Goal: Task Accomplishment & Management: Complete application form

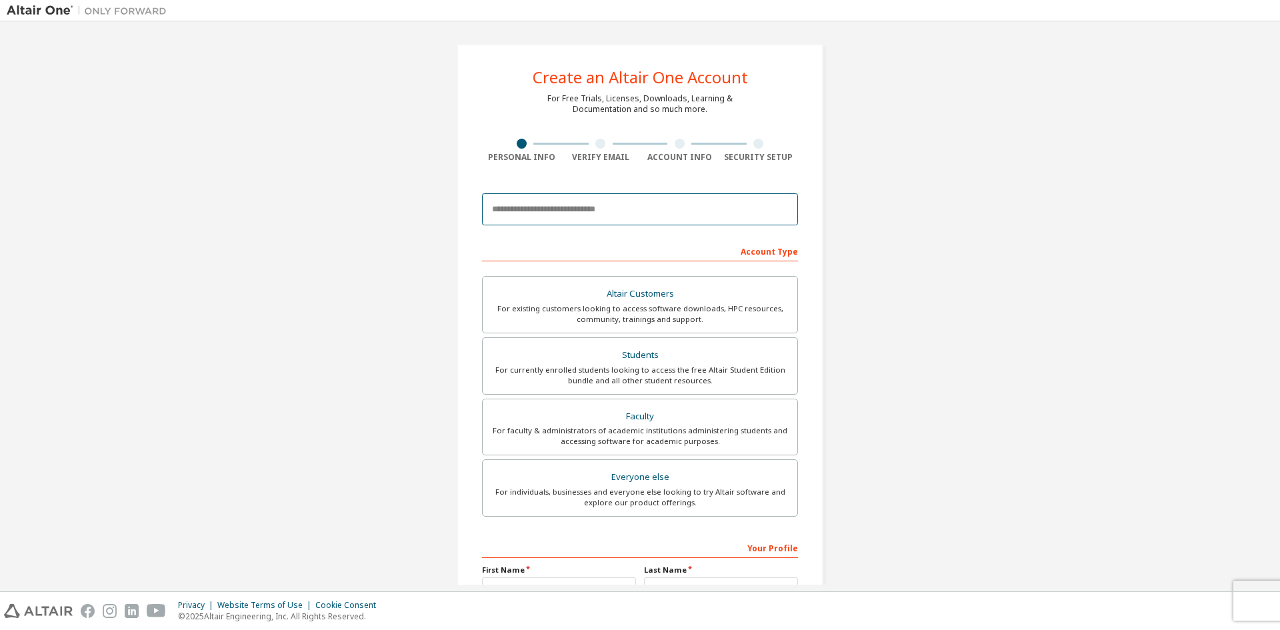
click at [698, 197] on input "email" at bounding box center [640, 209] width 316 height 32
click at [507, 197] on input "email" at bounding box center [640, 209] width 316 height 32
type input "**********"
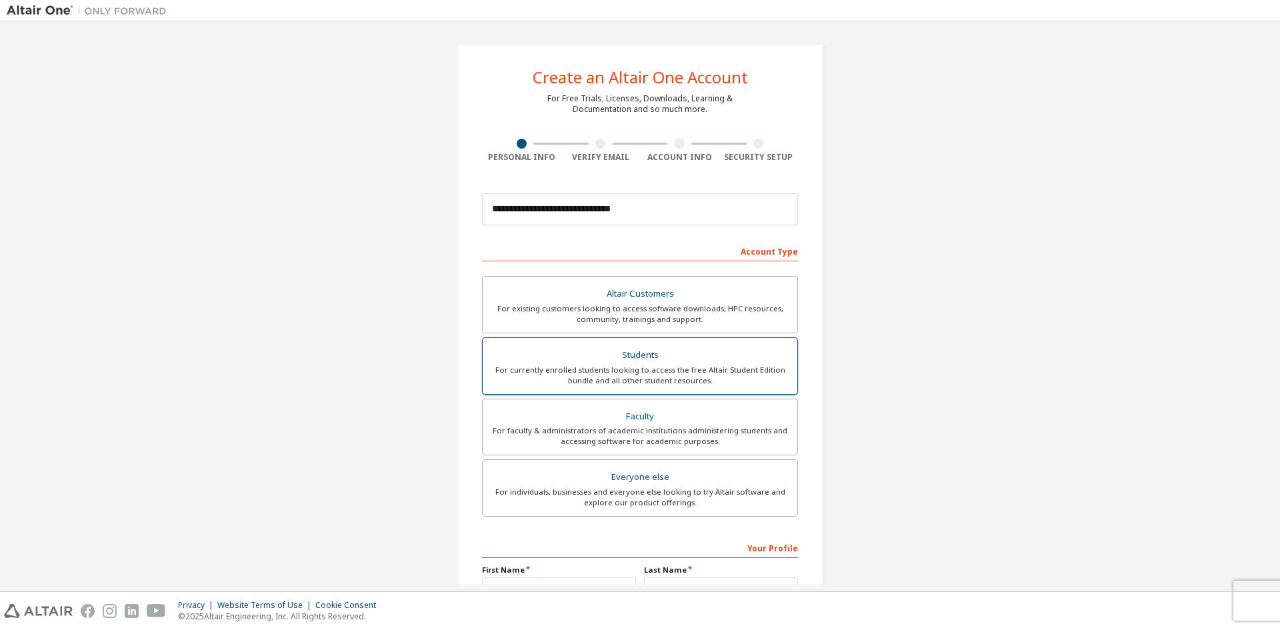
click at [627, 370] on div "For currently enrolled students looking to access the free Altair Student Editi…" at bounding box center [640, 375] width 299 height 21
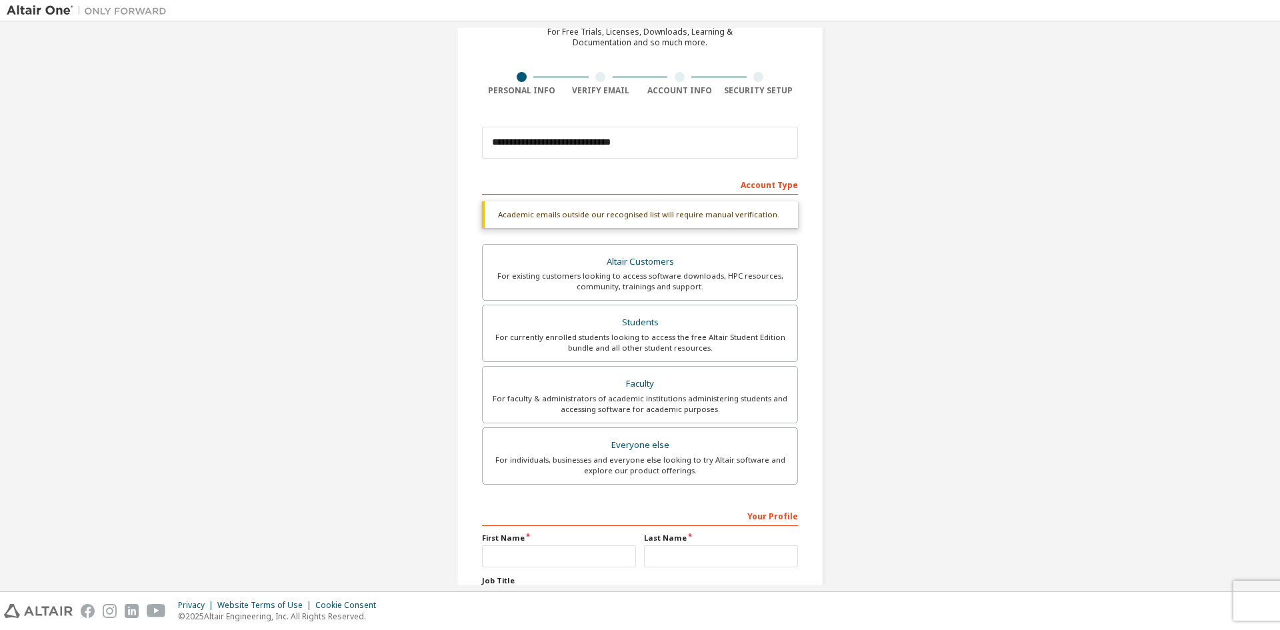
scroll to position [133, 0]
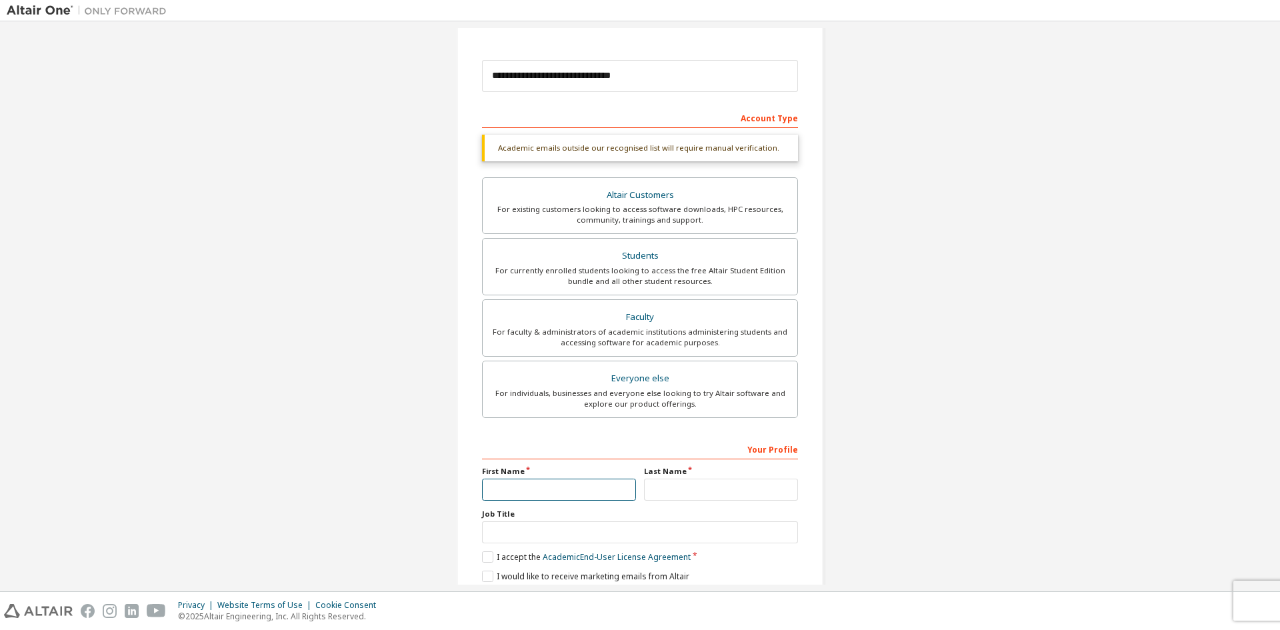
click at [557, 484] on input "text" at bounding box center [559, 490] width 154 height 22
type input "********"
click at [727, 488] on input "text" at bounding box center [721, 490] width 154 height 22
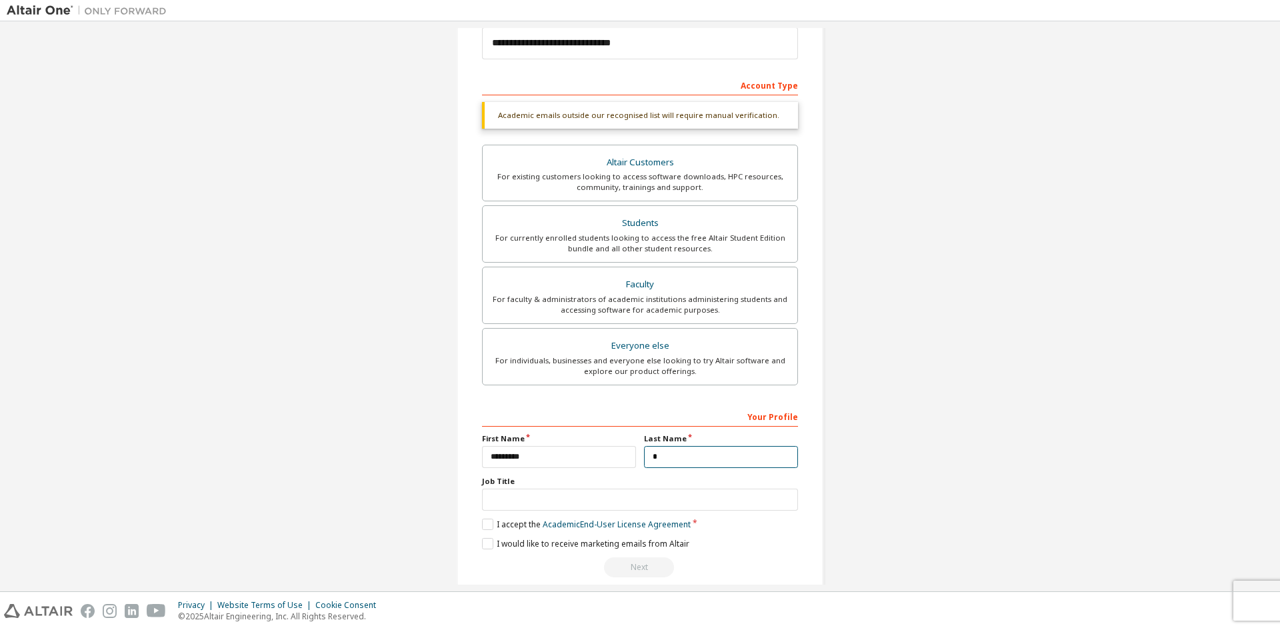
scroll to position [184, 0]
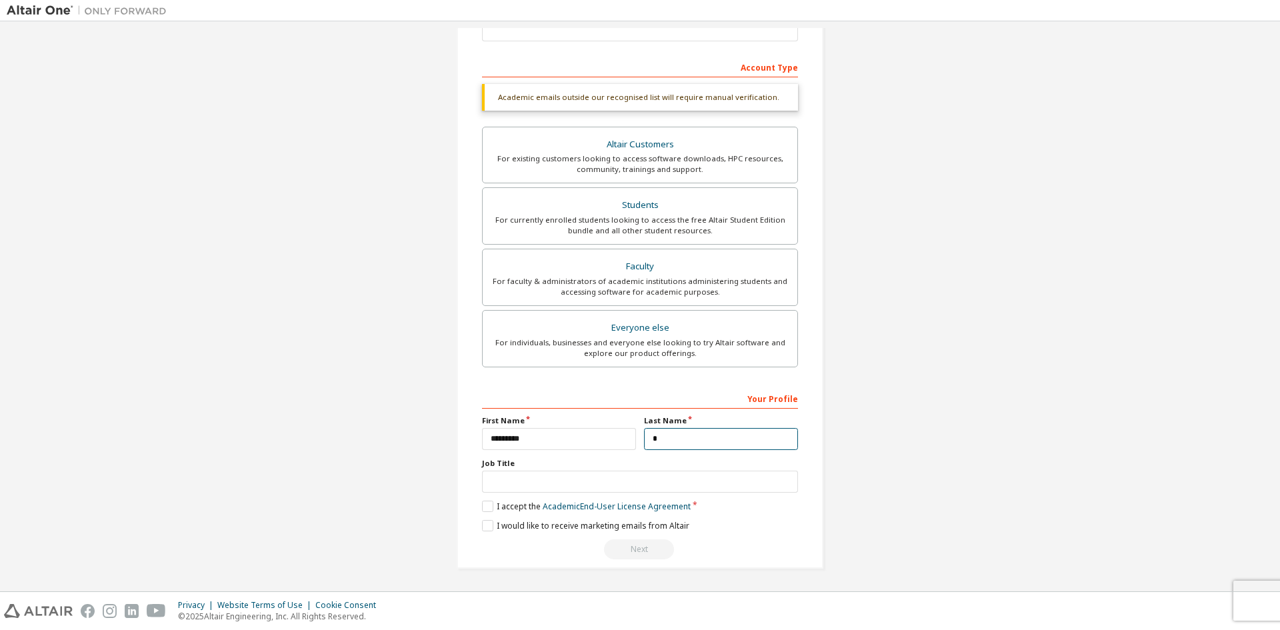
type input "*"
click at [557, 478] on input "text" at bounding box center [640, 482] width 316 height 22
type input "**"
click at [484, 504] on label "I accept the Academic End-User License Agreement" at bounding box center [586, 506] width 209 height 11
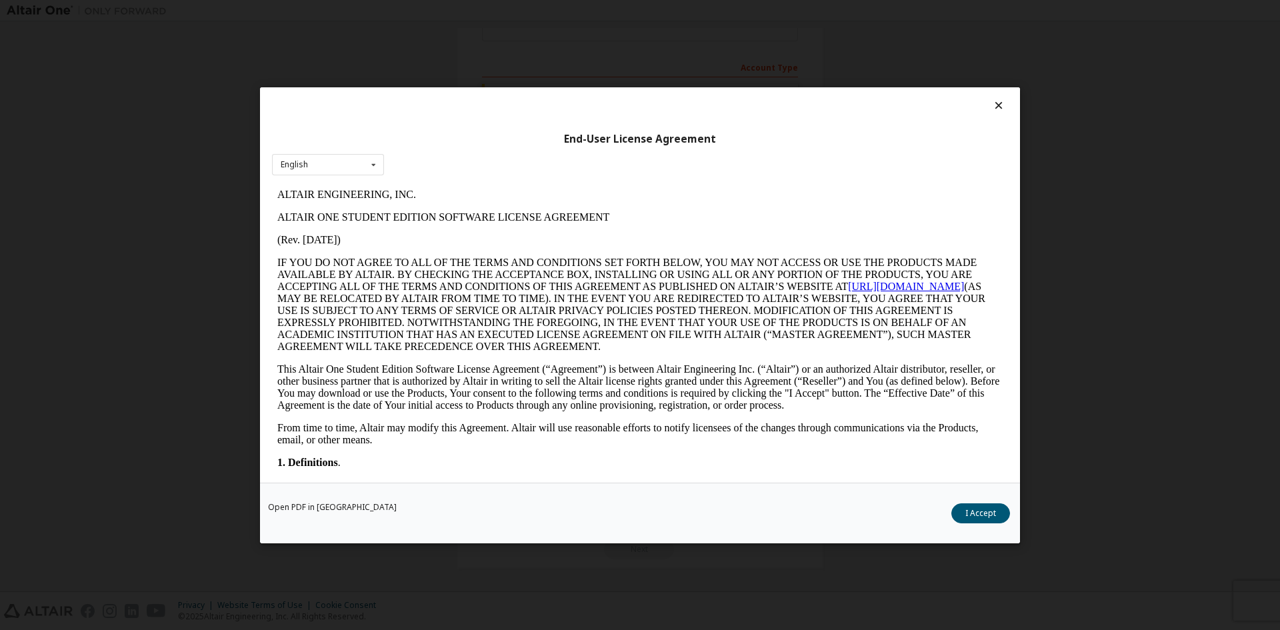
scroll to position [0, 0]
click at [988, 507] on button "I Accept" at bounding box center [980, 513] width 59 height 20
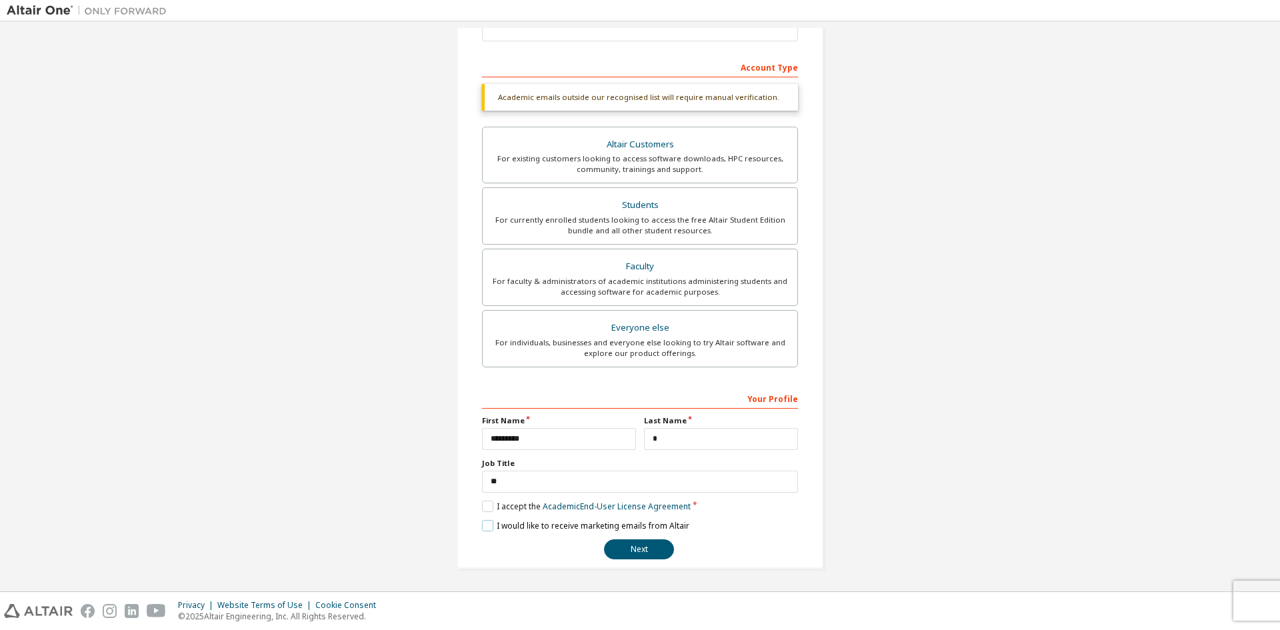
click at [483, 526] on label "I would like to receive marketing emails from Altair" at bounding box center [585, 525] width 207 height 11
click at [625, 553] on button "Next" at bounding box center [639, 549] width 70 height 20
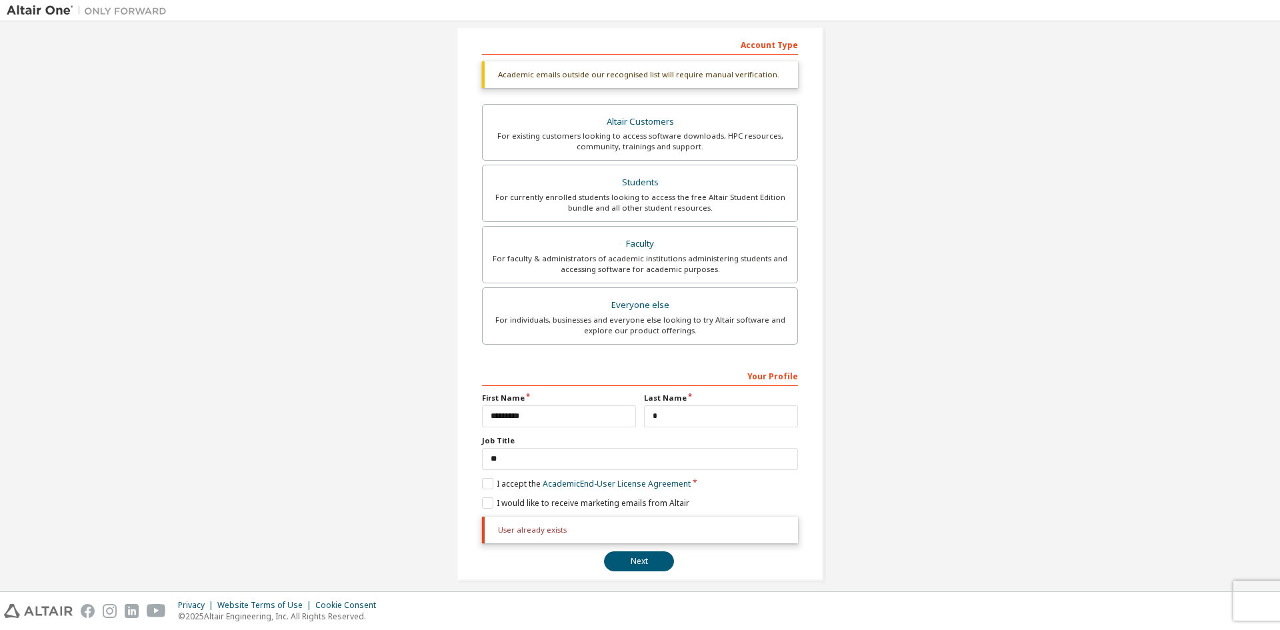
scroll to position [219, 0]
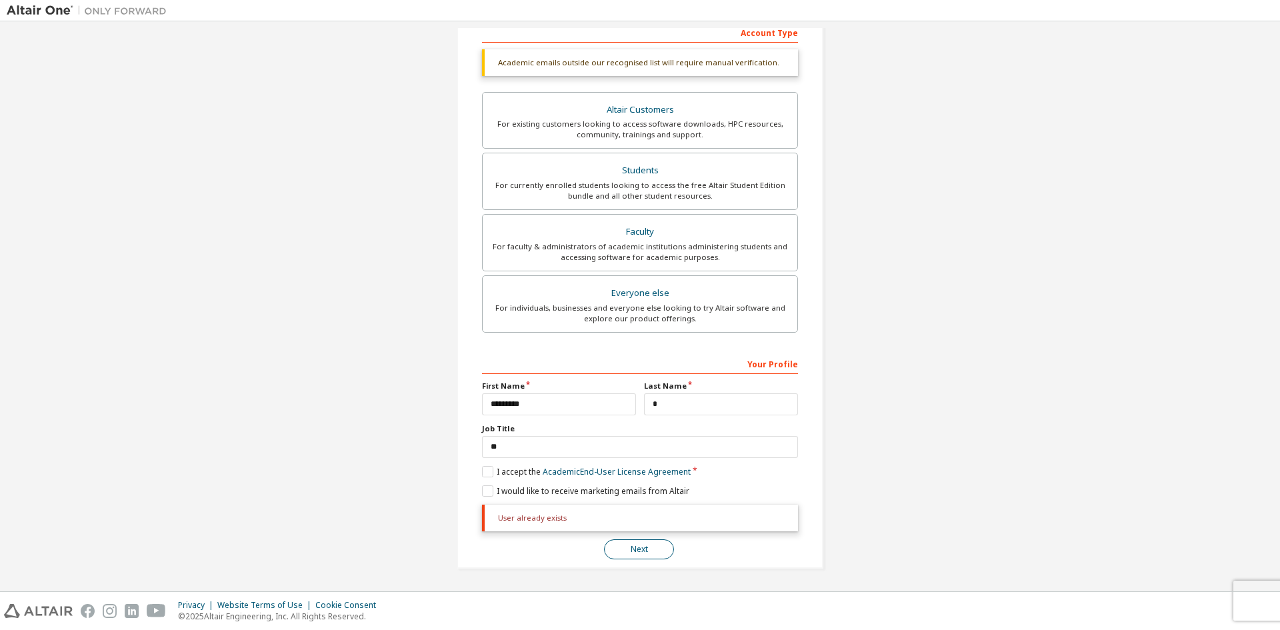
click at [651, 548] on button "Next" at bounding box center [639, 549] width 70 height 20
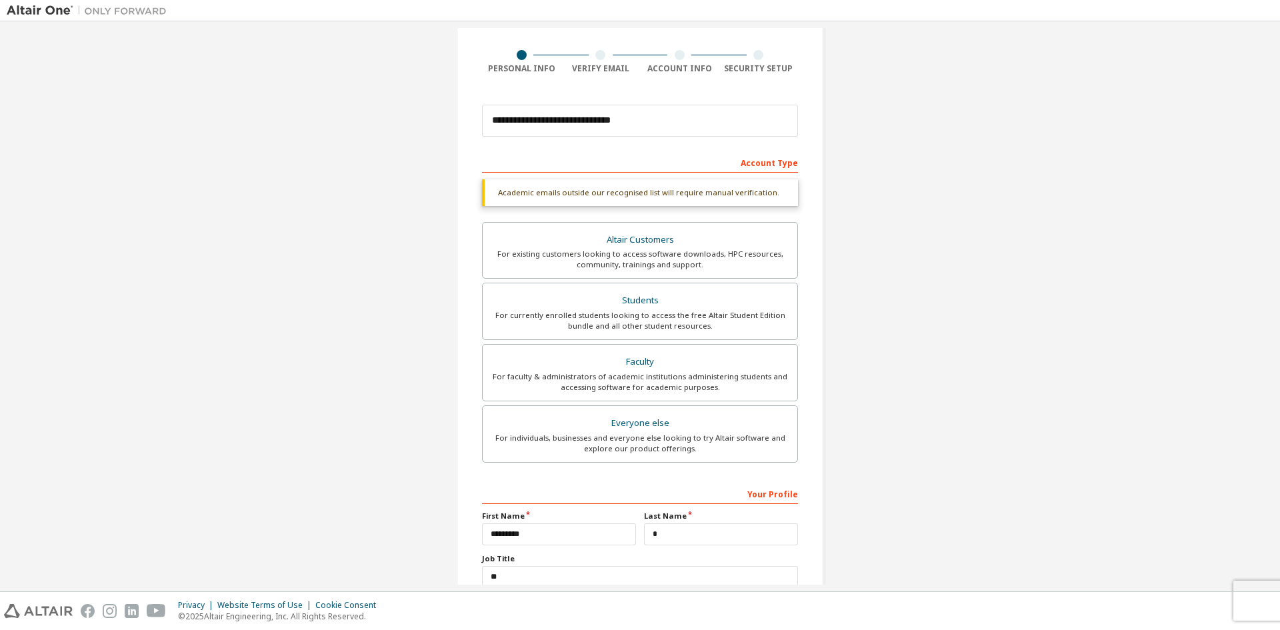
scroll to position [0, 0]
